Goal: Go to known website: Access a specific website the user already knows

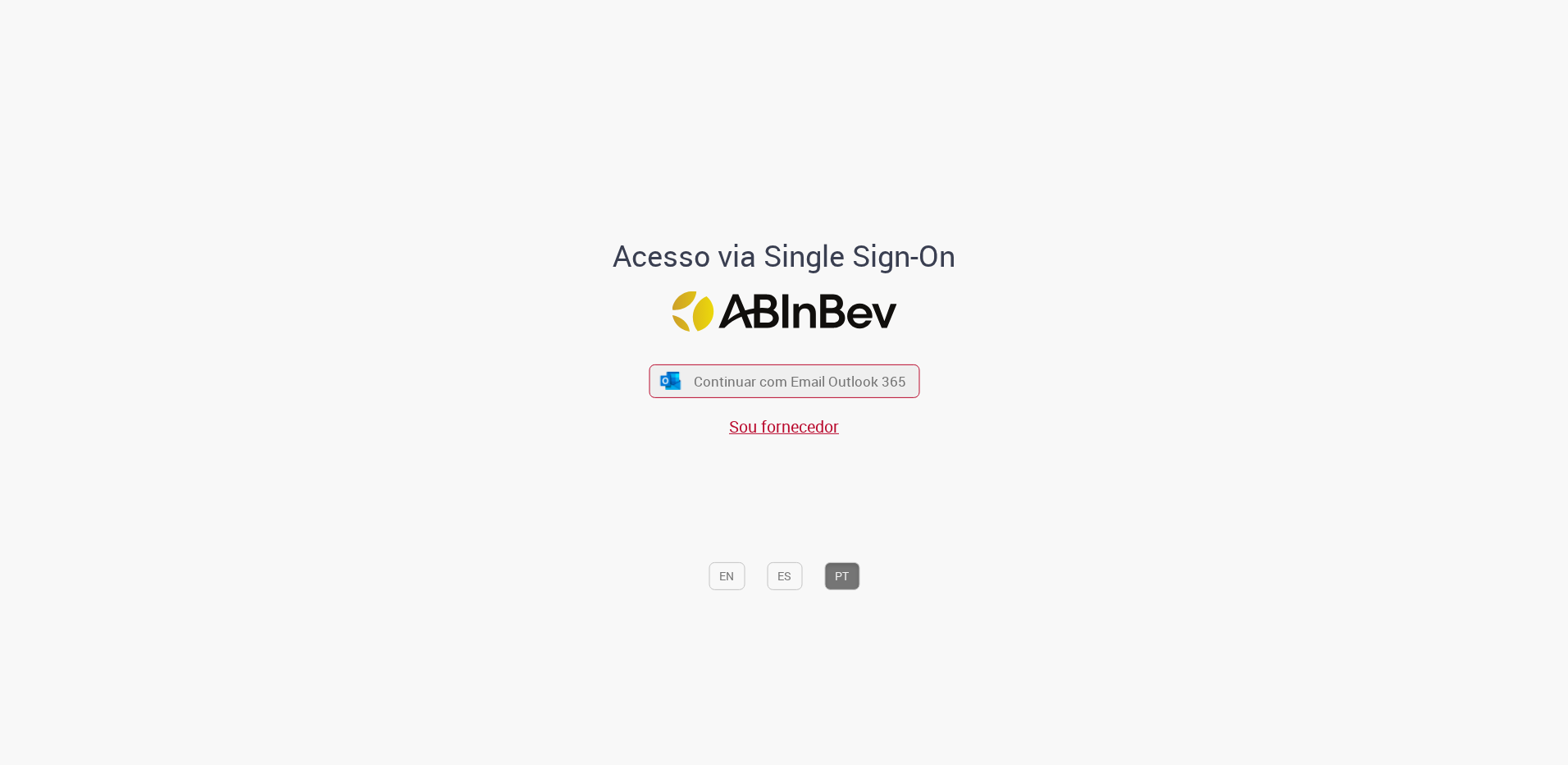
click at [724, 361] on div "Continuar com Email Outlook 365 Sou fornecedor" at bounding box center [784, 393] width 271 height 91
click at [721, 375] on span "Continuar com Email Outlook 365" at bounding box center [799, 380] width 216 height 19
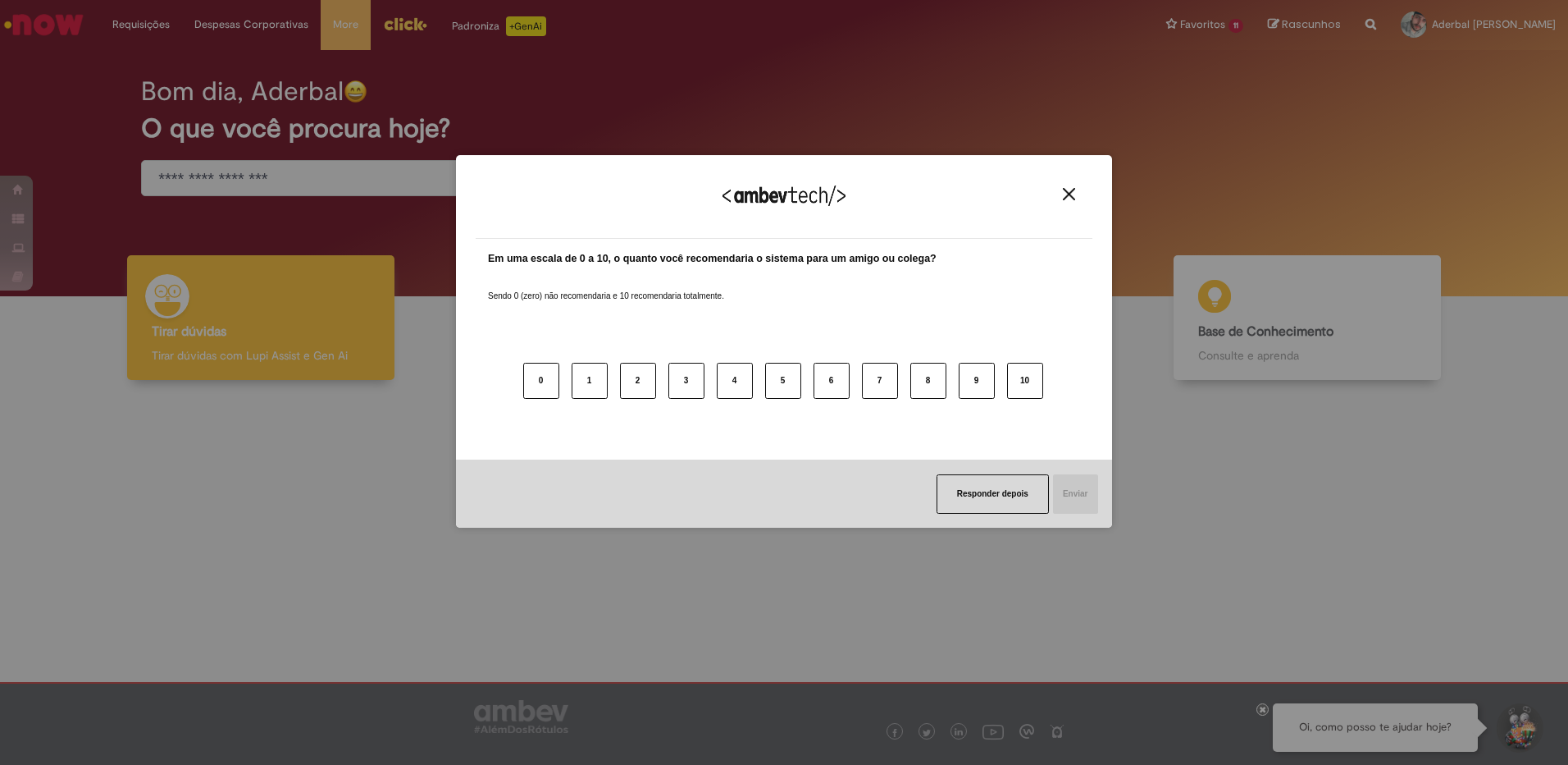
click at [1070, 194] on img "Close" at bounding box center [1068, 194] width 12 height 12
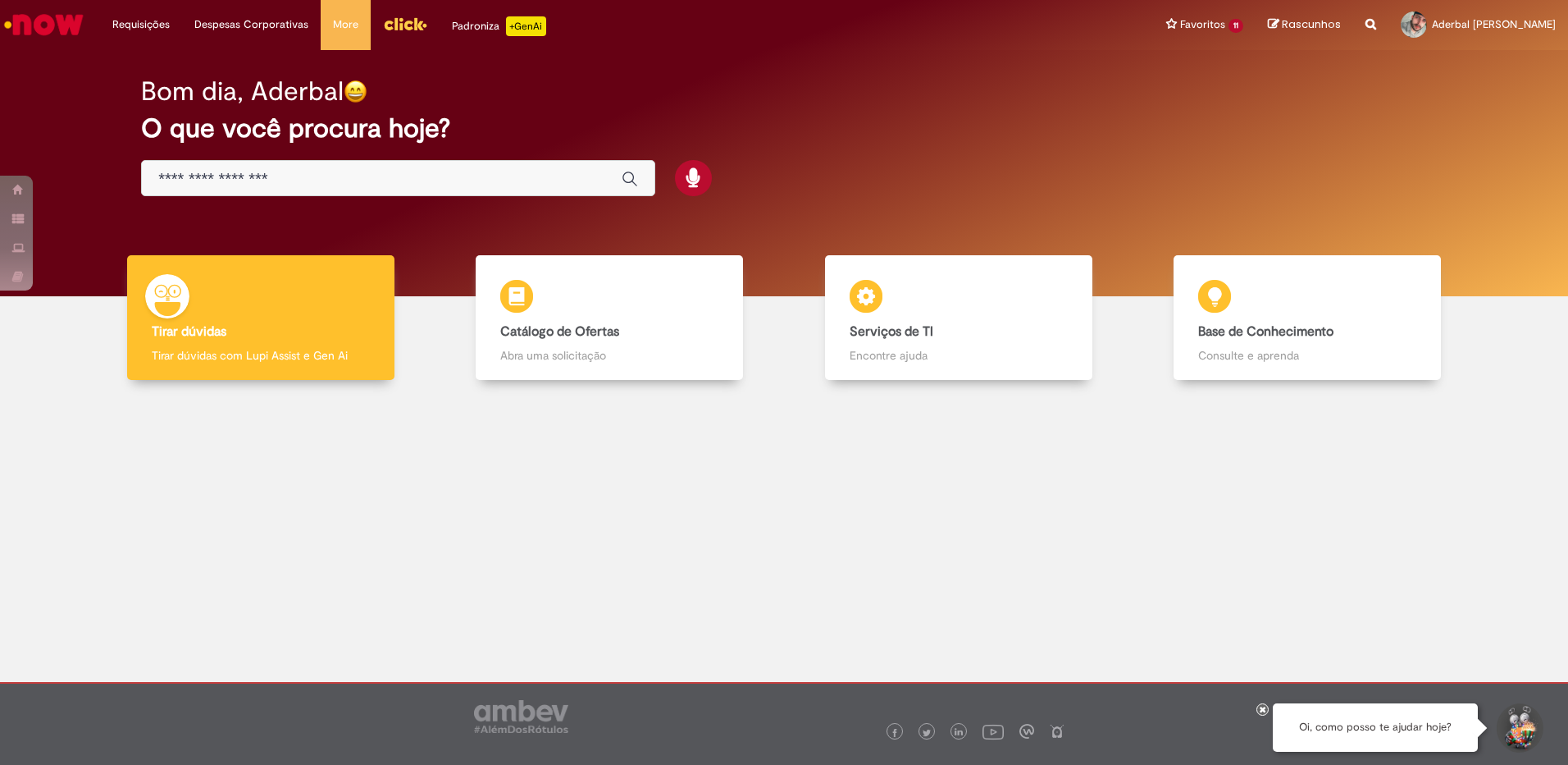
click at [384, 24] on img "Menu Cabeçalho" at bounding box center [405, 24] width 44 height 25
